Goal: Download file/media

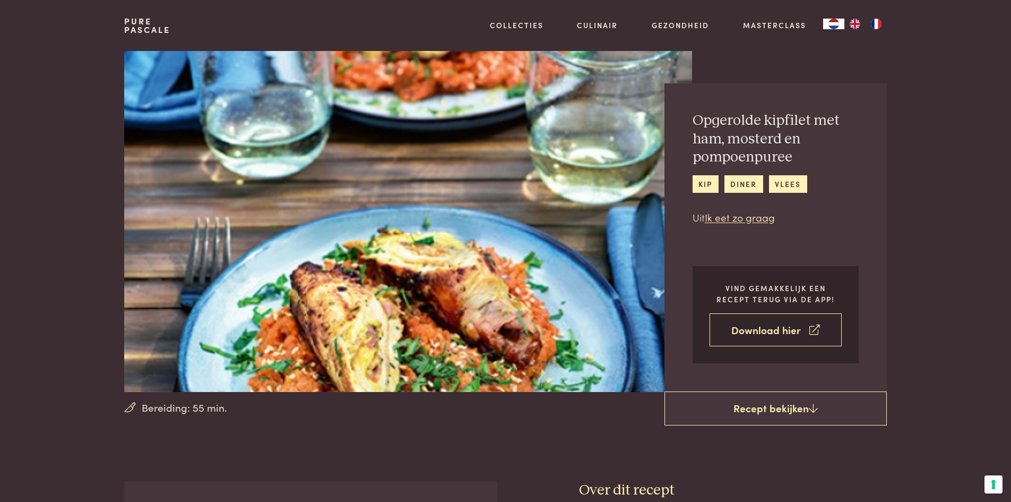
click at [756, 337] on link "Download hier" at bounding box center [776, 329] width 132 height 33
click at [743, 221] on link "Ik eet zo graag" at bounding box center [740, 217] width 70 height 14
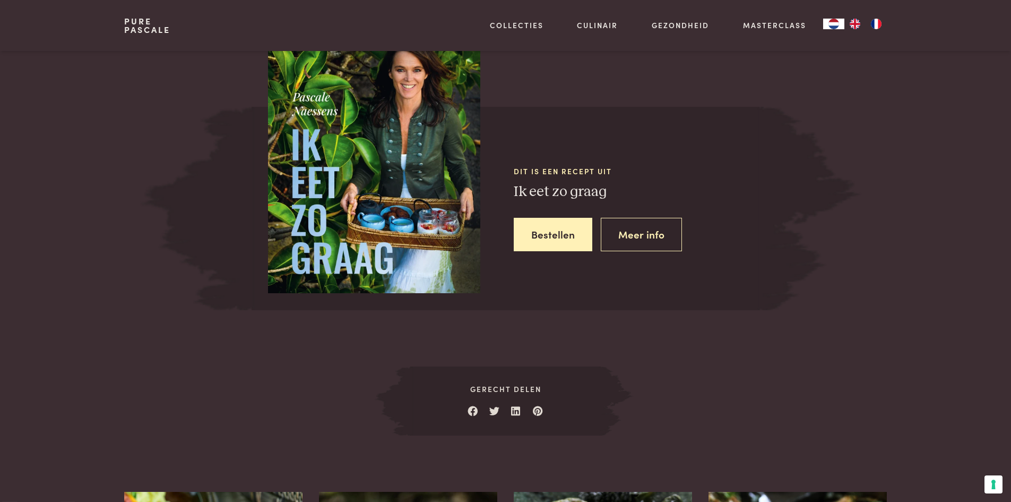
scroll to position [986, 0]
